Goal: Task Accomplishment & Management: Complete application form

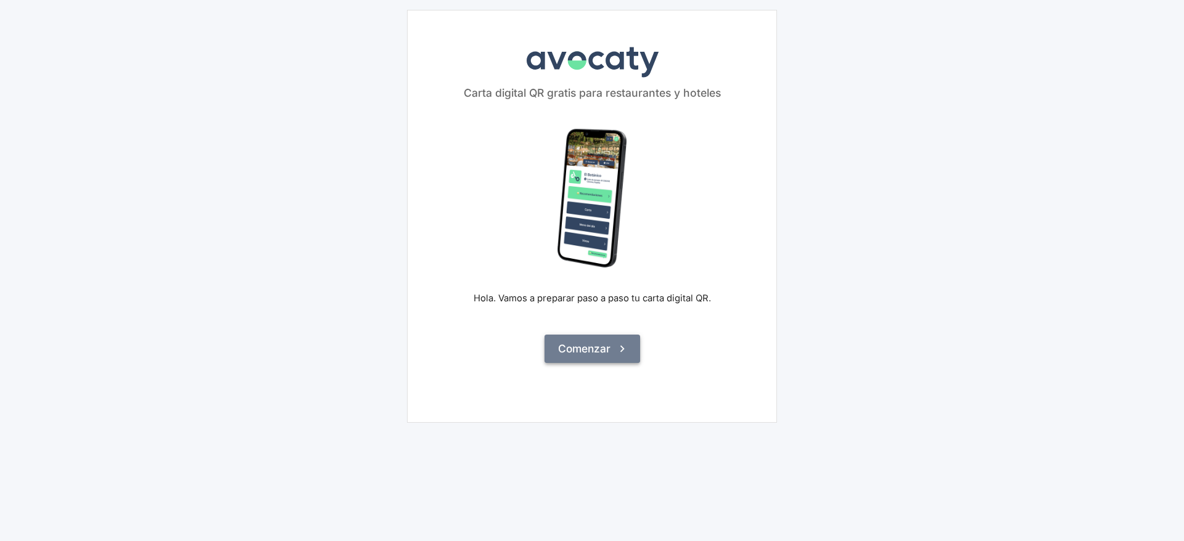
click at [629, 352] on button "Comenzar" at bounding box center [592, 349] width 96 height 28
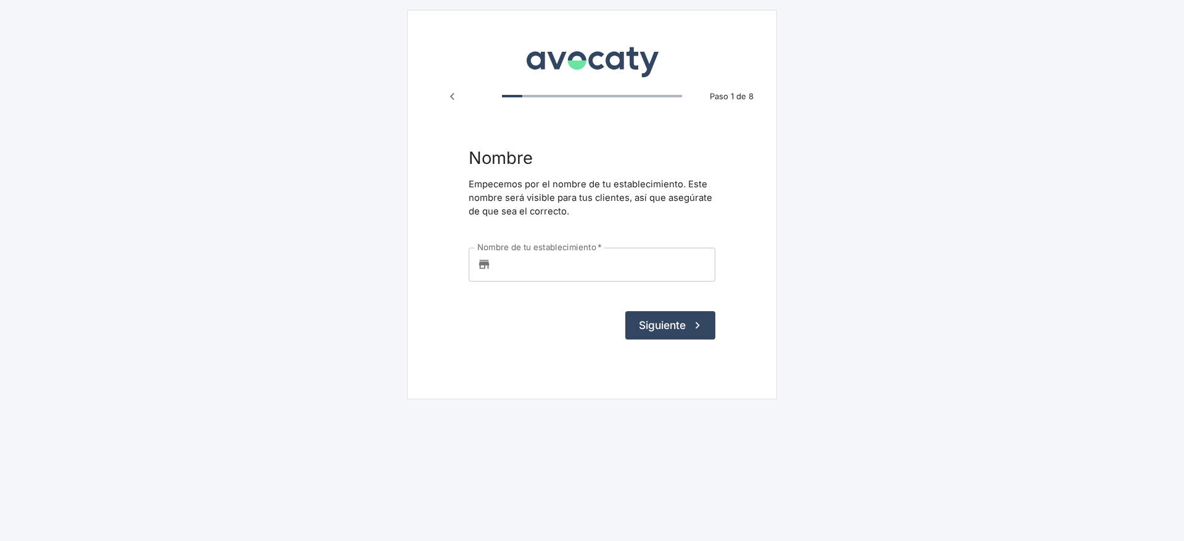
click at [576, 263] on input "Nombre de tu establecimiento   *" at bounding box center [605, 264] width 219 height 33
click at [558, 256] on input "Akelarre" at bounding box center [605, 264] width 219 height 33
type input "aaaa"
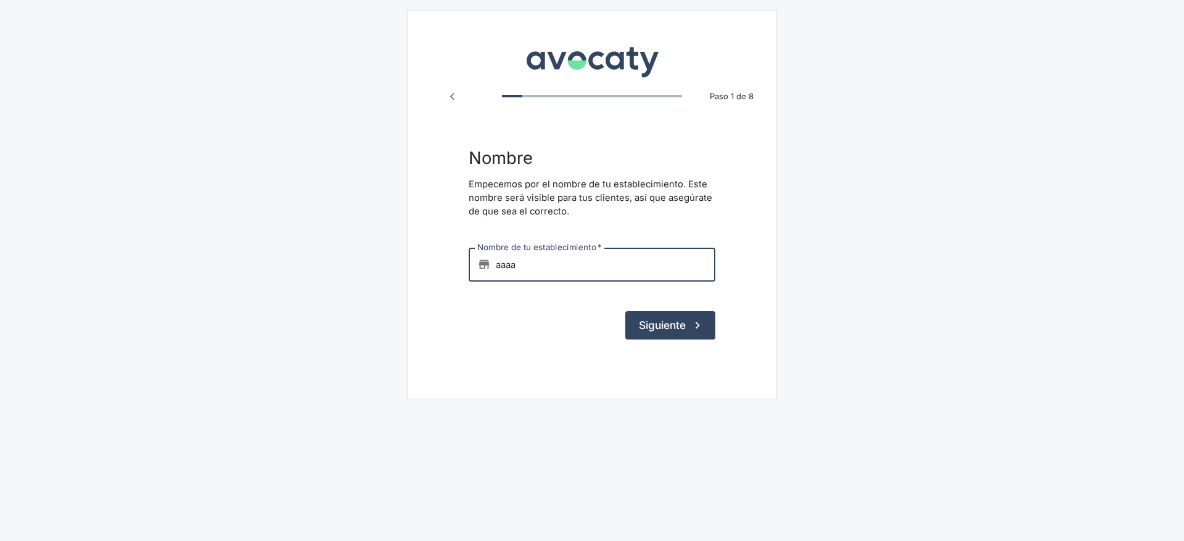
click at [509, 314] on div "Siguiente" at bounding box center [591, 325] width 247 height 28
click at [687, 326] on button "Siguiente" at bounding box center [670, 325] width 90 height 28
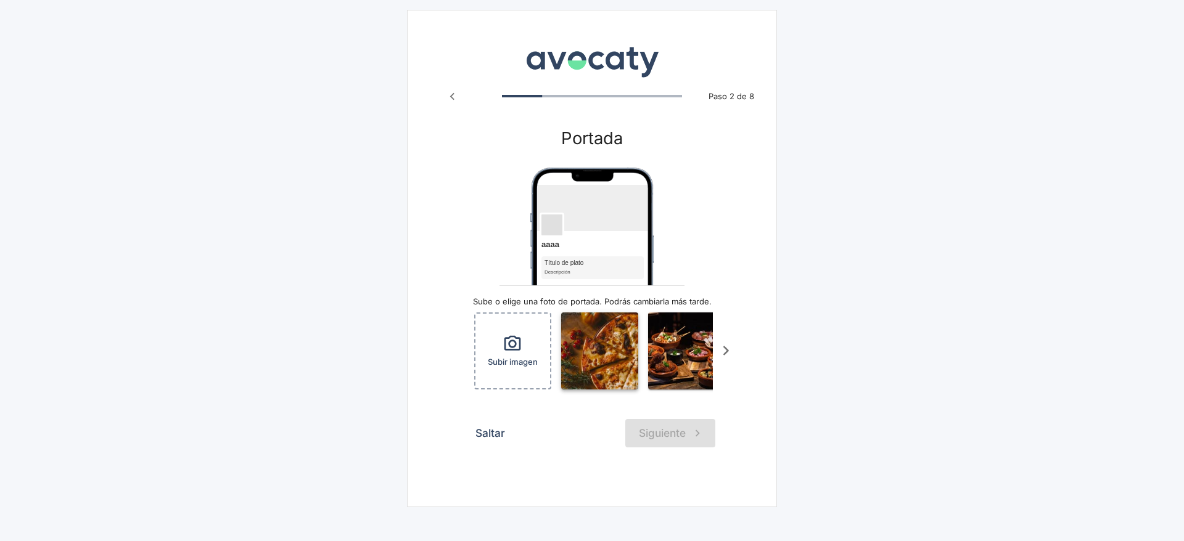
click at [620, 378] on img "button" at bounding box center [599, 351] width 77 height 77
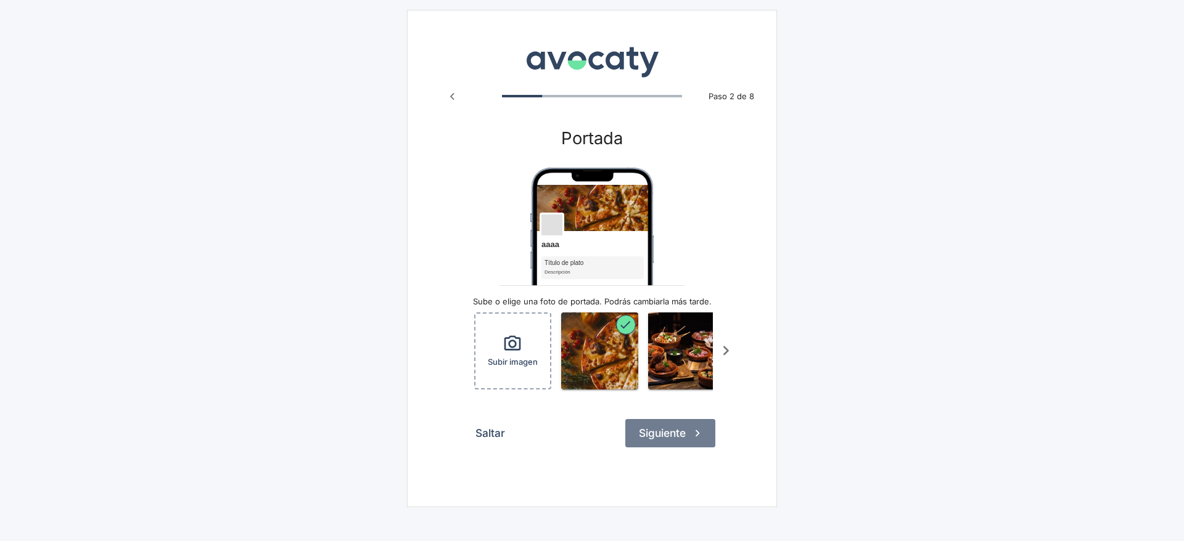
click at [675, 440] on button "Siguiente" at bounding box center [670, 433] width 90 height 28
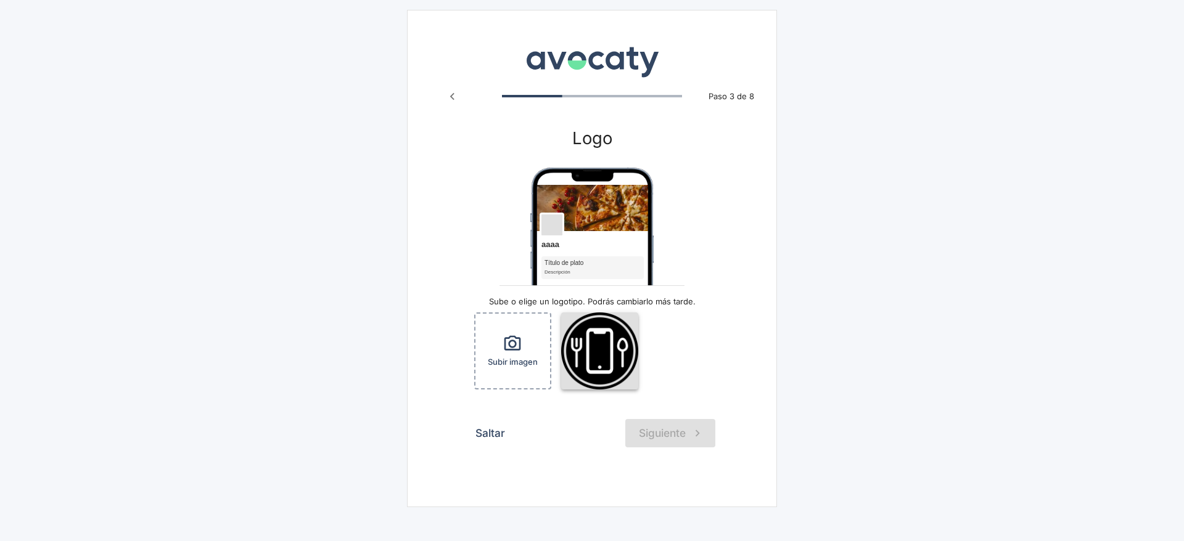
click at [624, 367] on img "button" at bounding box center [599, 351] width 77 height 77
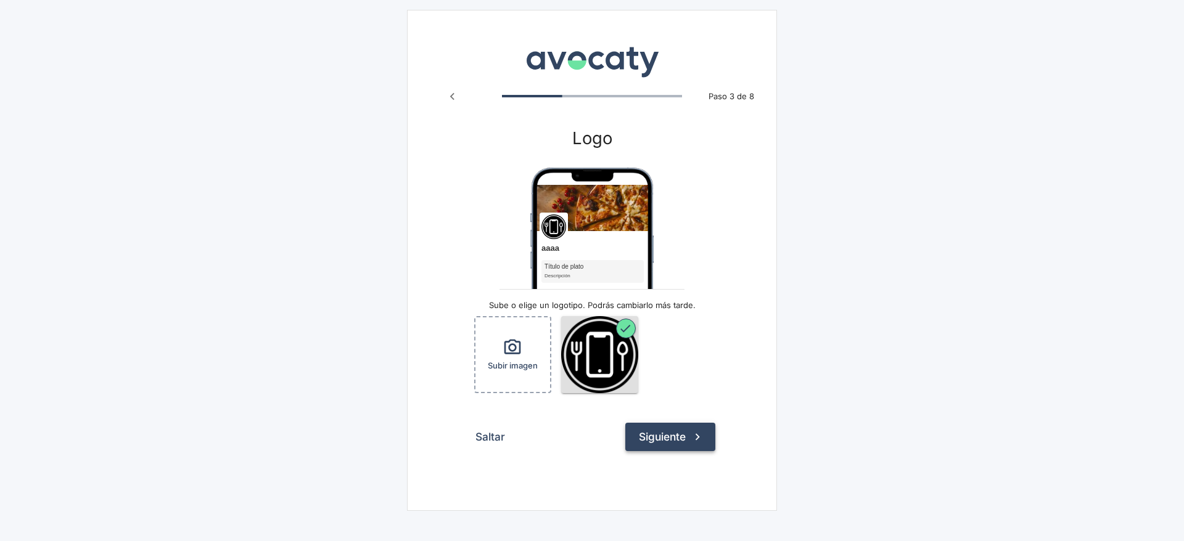
click at [674, 443] on button "Siguiente" at bounding box center [670, 437] width 90 height 28
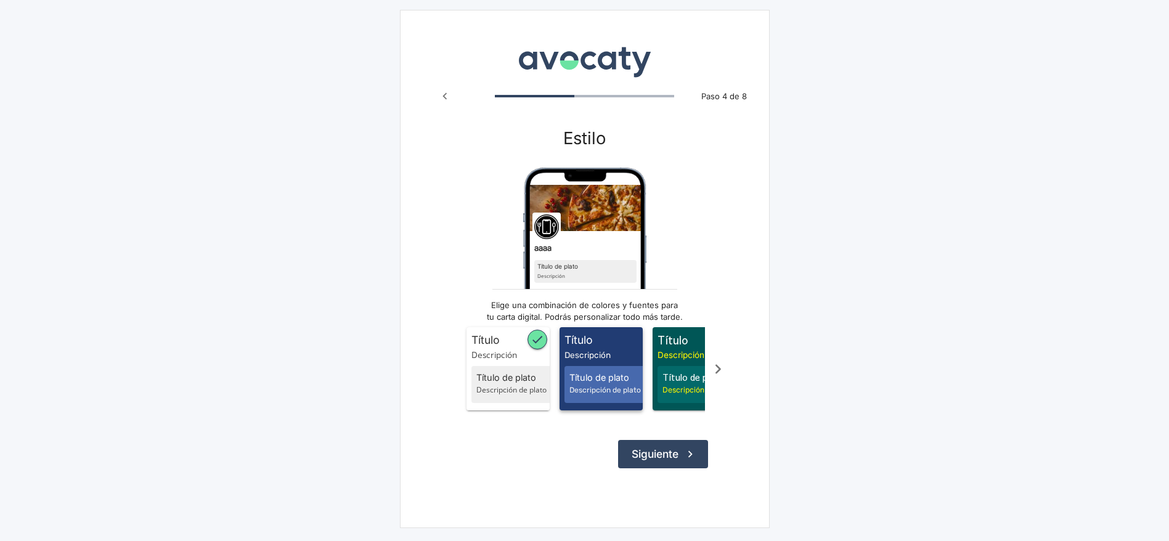
click at [626, 380] on span "Título de plato" at bounding box center [608, 378] width 76 height 14
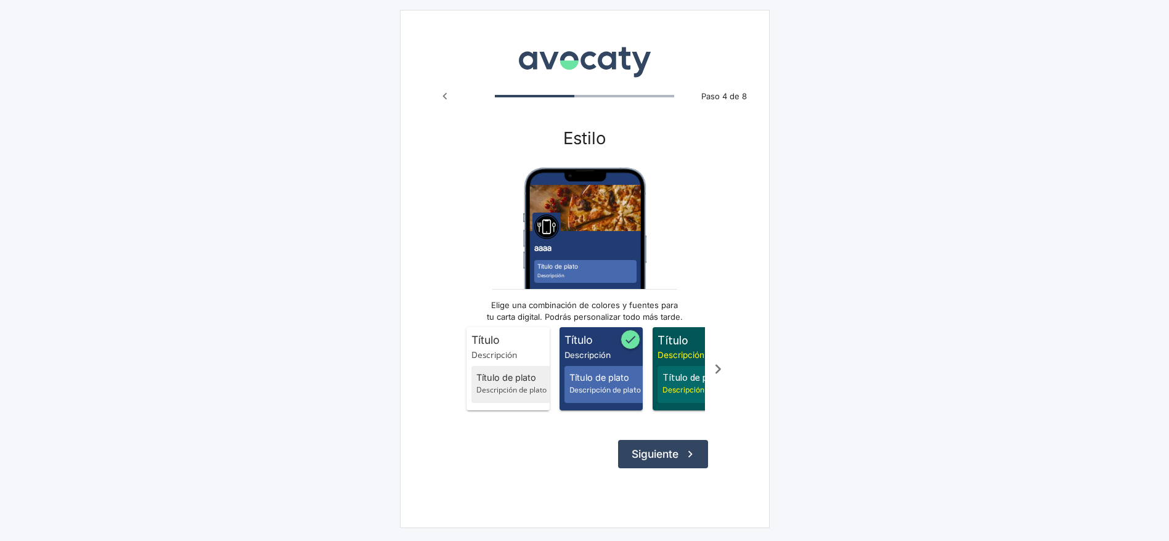
click at [679, 468] on button "Siguiente" at bounding box center [663, 454] width 90 height 28
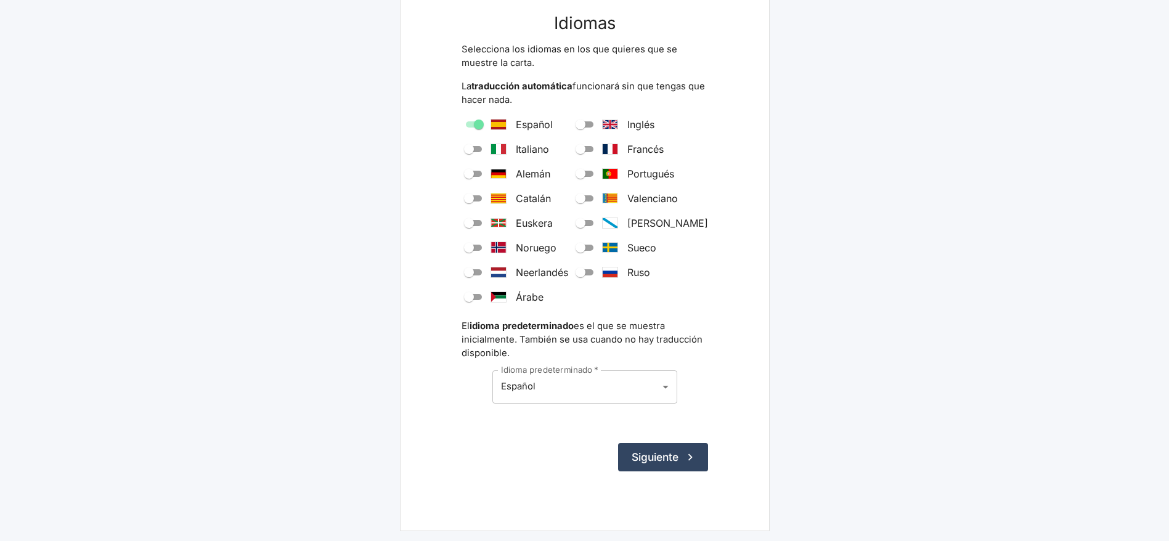
click at [664, 435] on form "Idiomas Selecciona los idiomas en los que quieres que se muestre la carta. La t…" at bounding box center [585, 242] width 247 height 459
click at [655, 450] on button "Siguiente" at bounding box center [663, 457] width 90 height 28
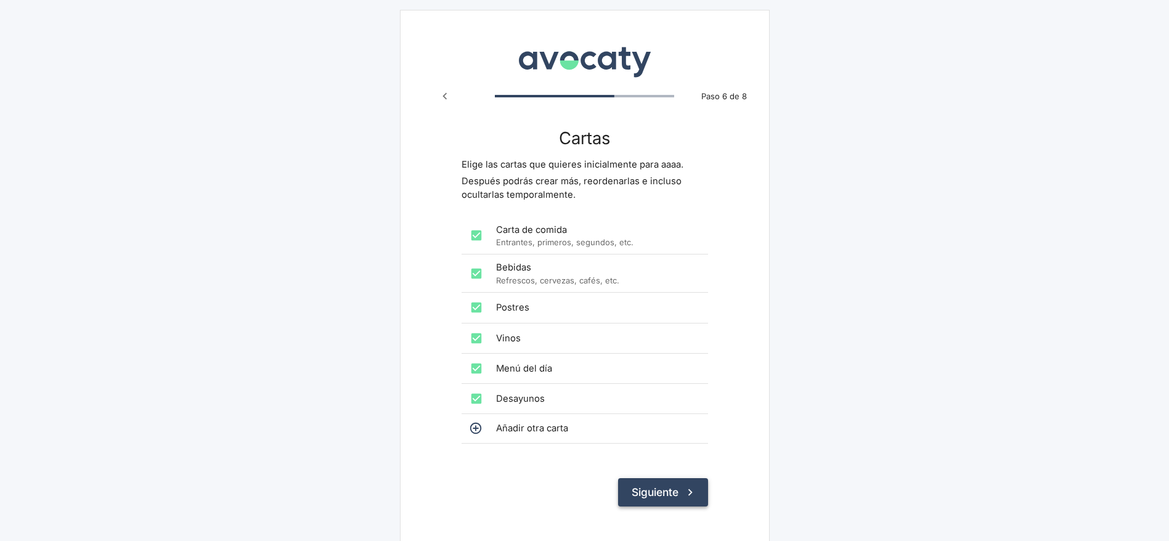
click at [679, 501] on button "Siguiente" at bounding box center [663, 492] width 90 height 28
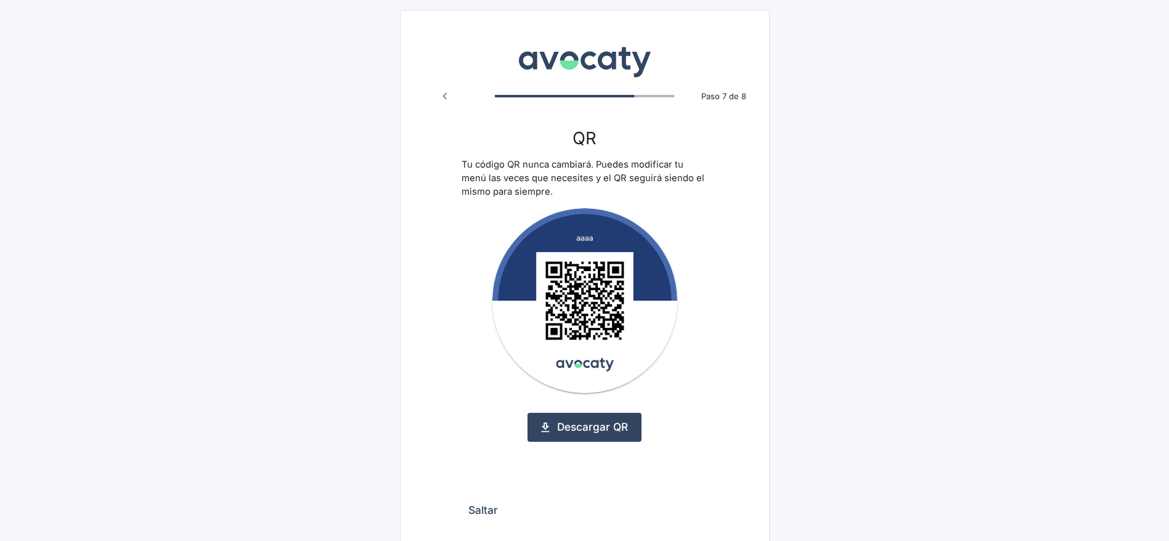
click at [497, 512] on button "Saltar" at bounding box center [483, 510] width 43 height 28
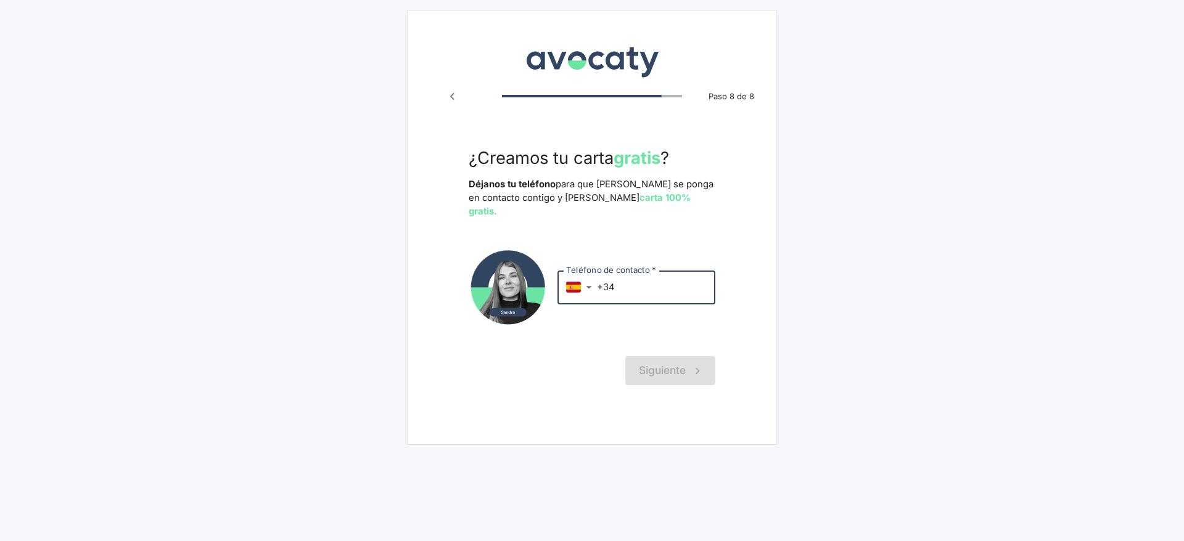
drag, startPoint x: 634, startPoint y: 273, endPoint x: 642, endPoint y: 284, distance: 13.6
click at [635, 273] on input "+34" at bounding box center [656, 287] width 118 height 33
type input "[PHONE_NUMBER]"
click at [663, 356] on button "Siguiente" at bounding box center [670, 370] width 90 height 28
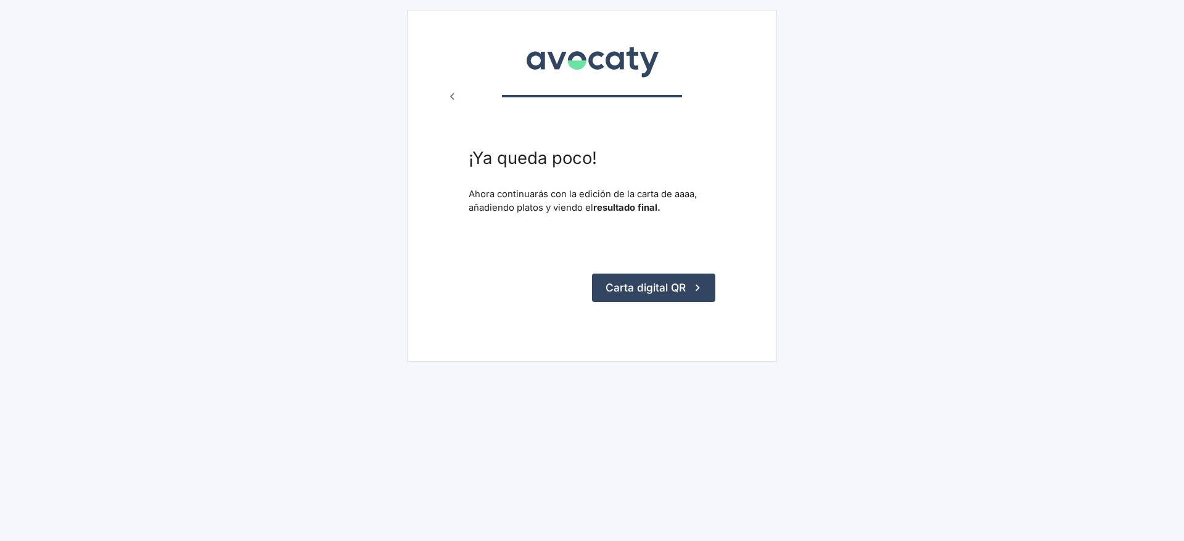
click at [657, 270] on form "¡Ya queda poco! Ahora continuarás con la edición de la carta de aaaa, añadiendo…" at bounding box center [591, 225] width 247 height 155
click at [652, 282] on button "Carta digital QR" at bounding box center [653, 288] width 123 height 28
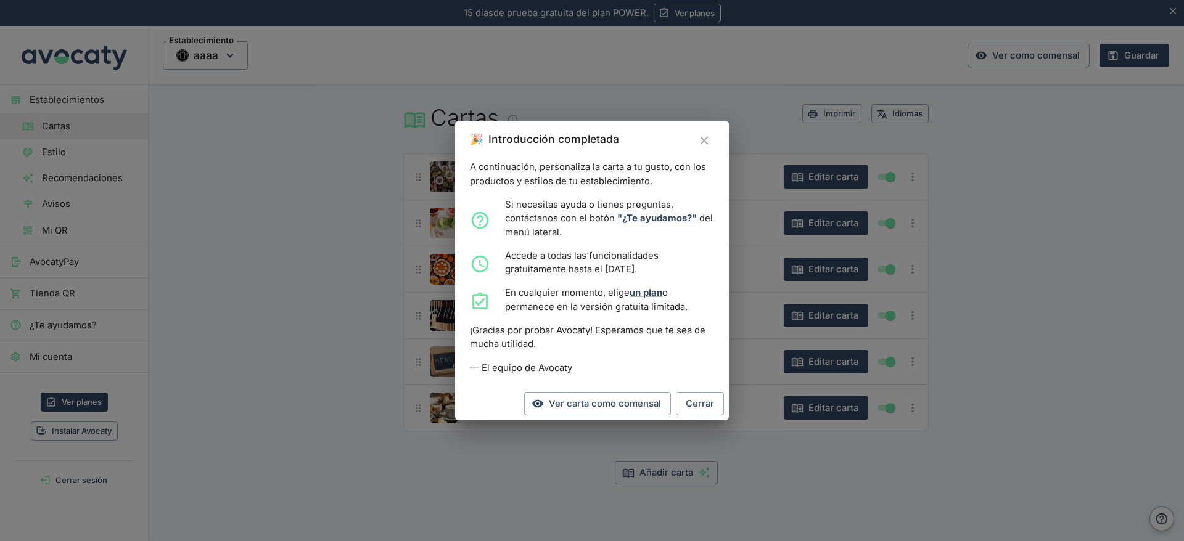
click at [699, 134] on icon "Cerrar" at bounding box center [704, 141] width 14 height 14
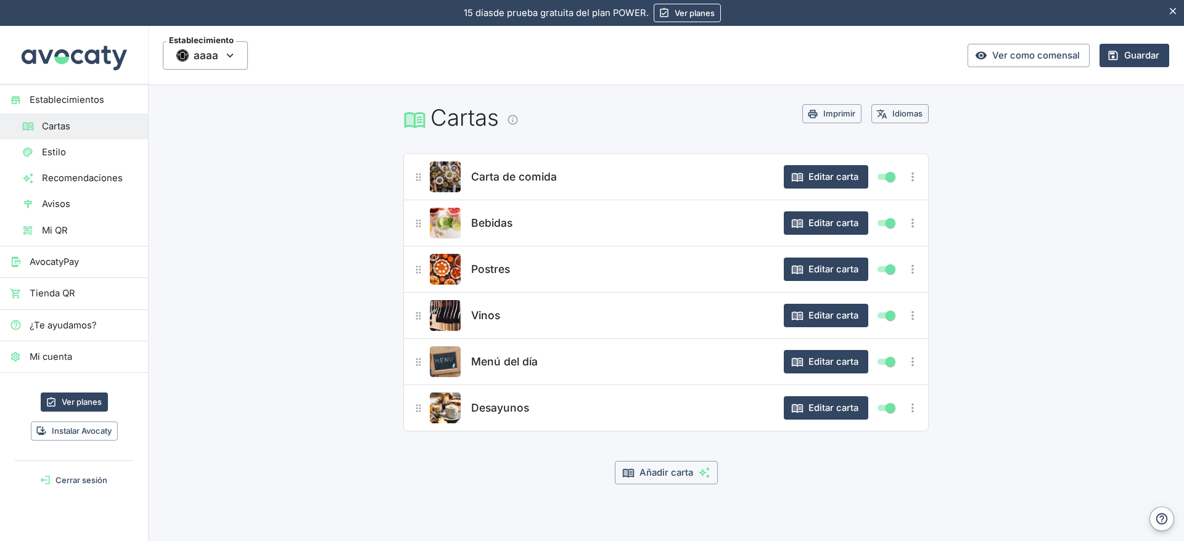
click at [59, 352] on span "Mi cuenta" at bounding box center [84, 357] width 108 height 14
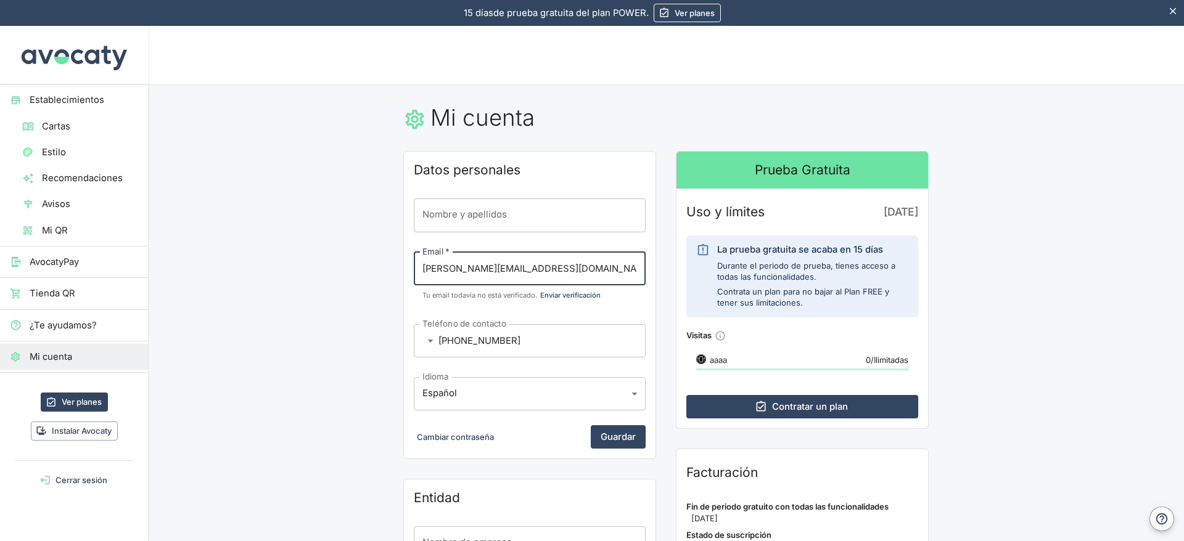
click at [520, 266] on input "[PERSON_NAME][EMAIL_ADDRESS][DOMAIN_NAME]" at bounding box center [530, 268] width 232 height 33
click at [61, 88] on link "Establecimientos" at bounding box center [74, 100] width 148 height 26
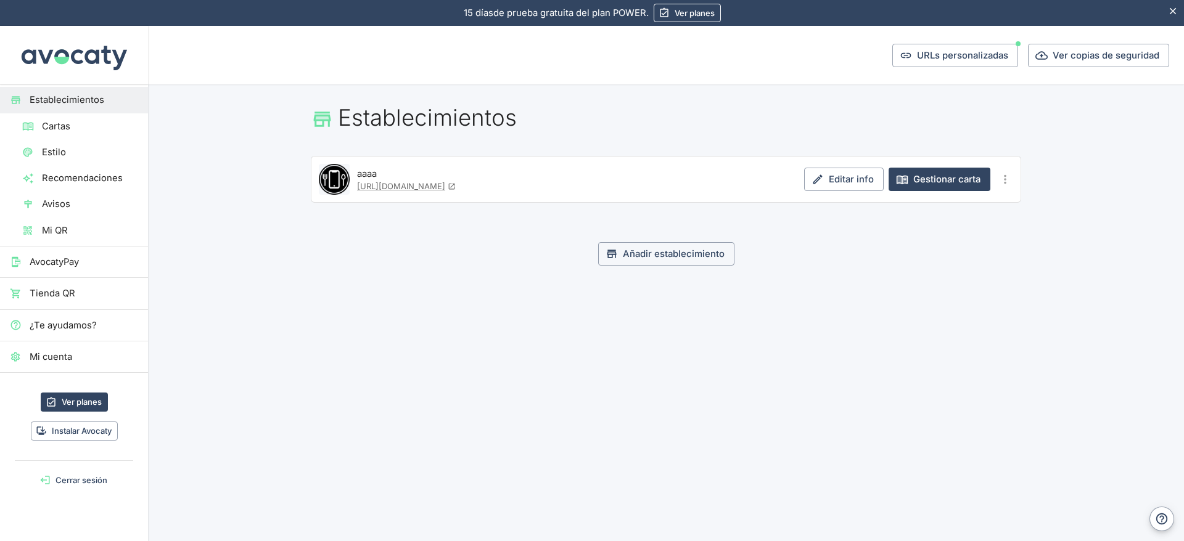
click at [89, 356] on span "Mi cuenta" at bounding box center [84, 357] width 108 height 14
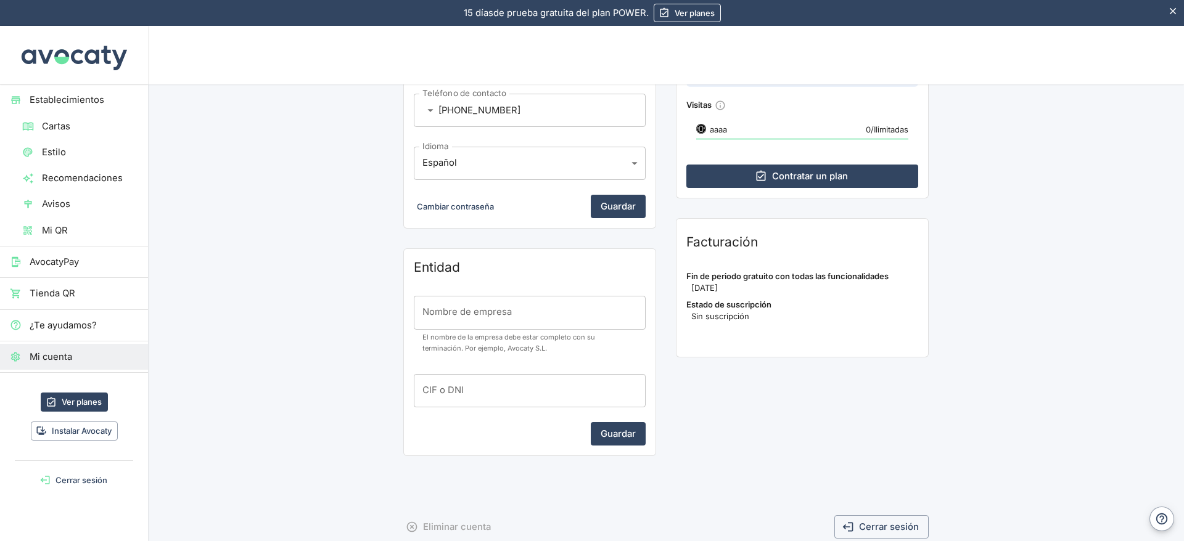
scroll to position [268, 0]
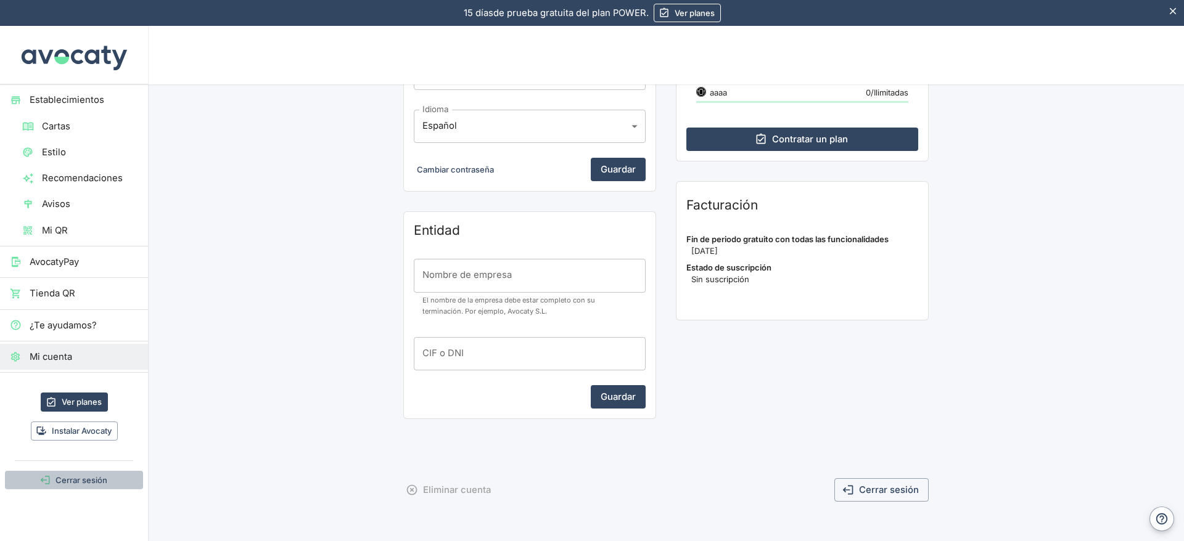
click at [78, 480] on button "Cerrar sesión" at bounding box center [74, 480] width 138 height 19
